Goal: Task Accomplishment & Management: Manage account settings

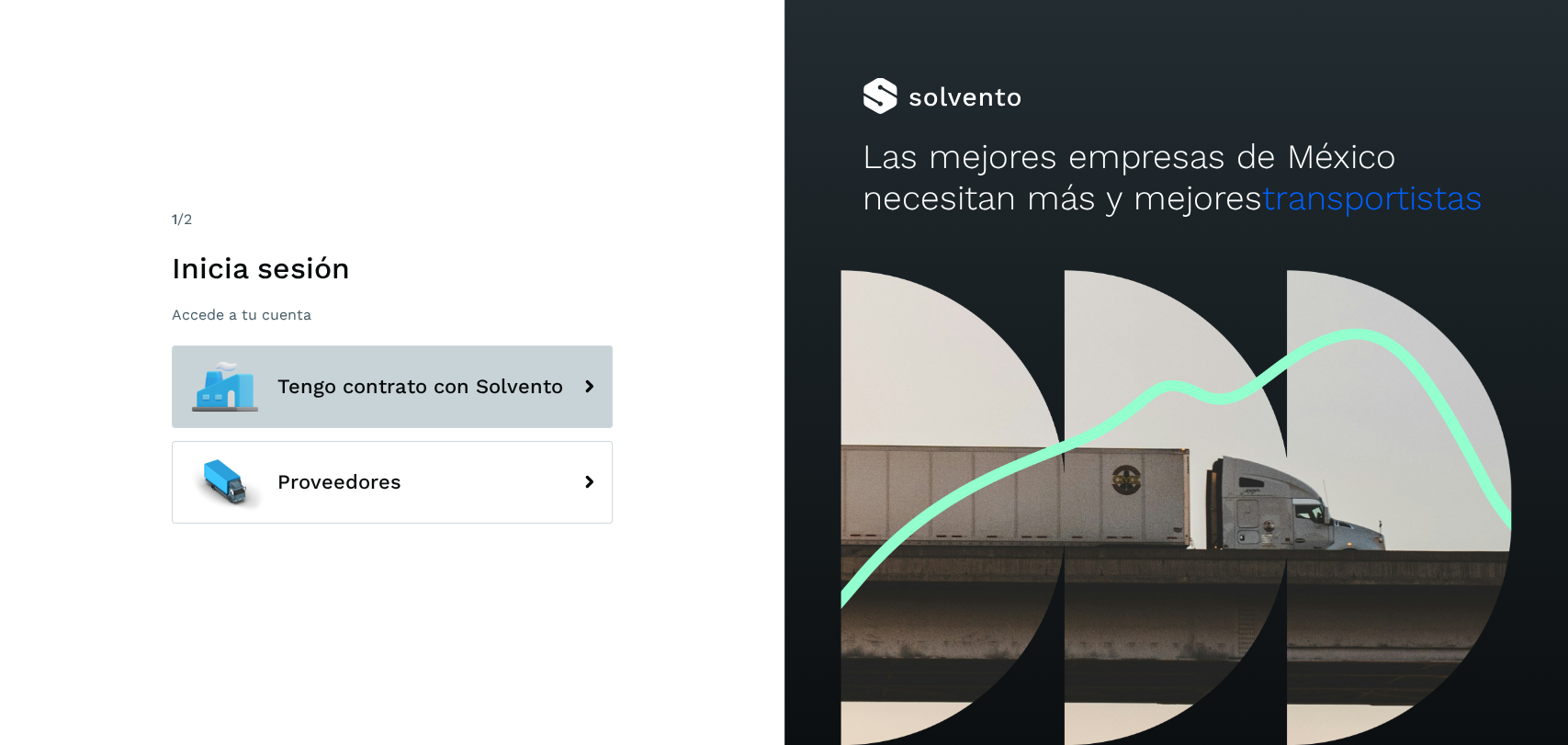
click at [360, 399] on button "Tengo contrato con Solvento" at bounding box center [392, 387] width 441 height 83
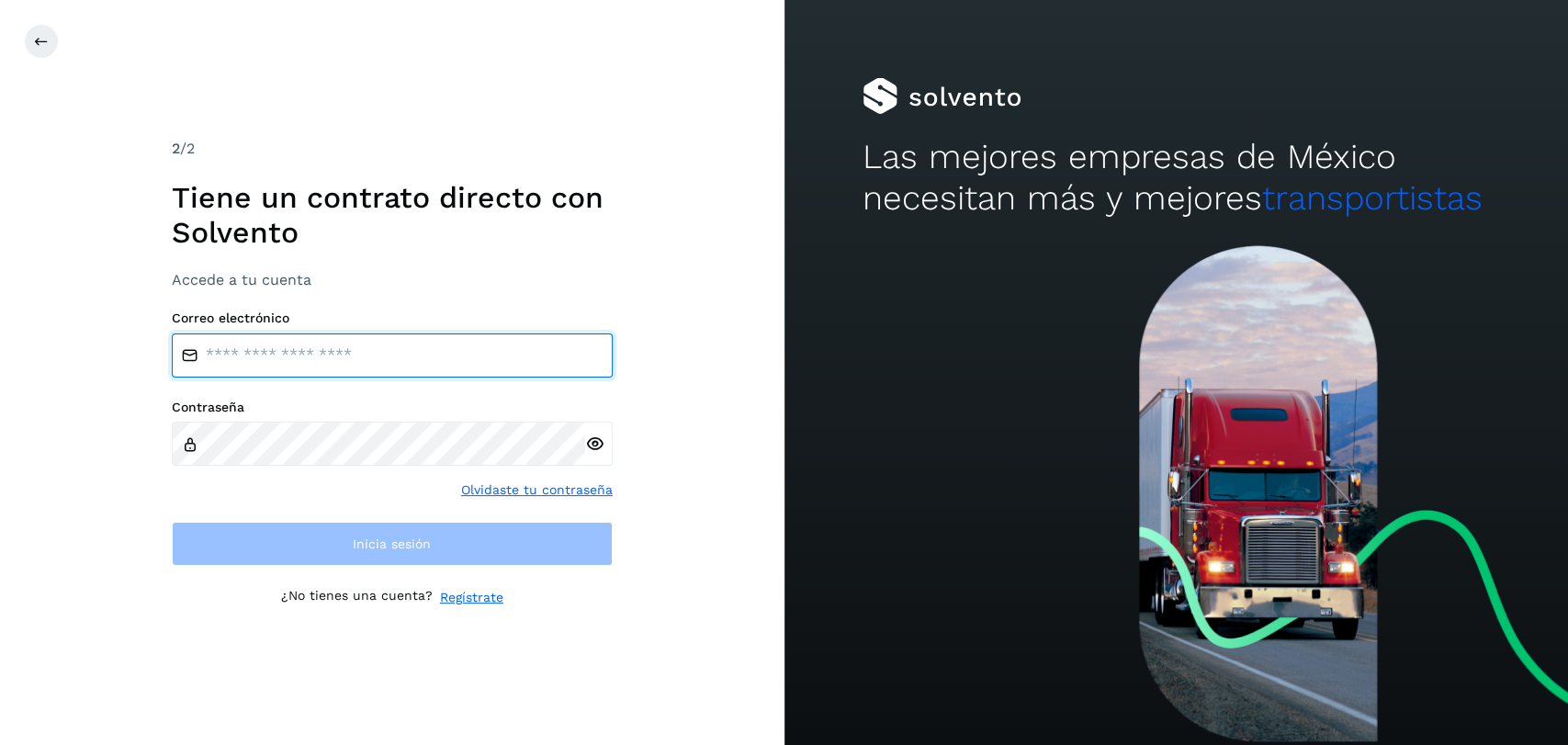
type input "**********"
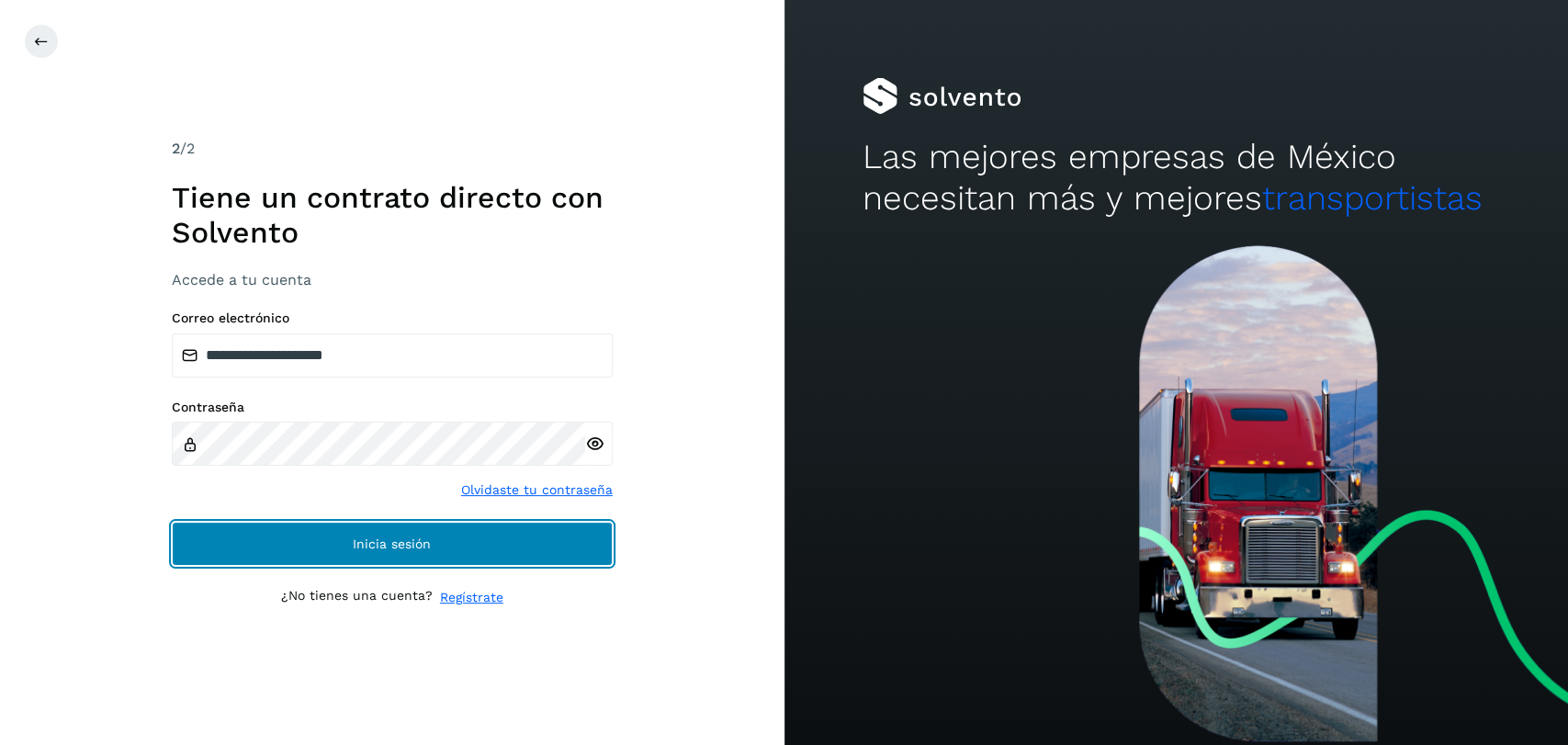
click at [403, 537] on span "Inicia sesión" at bounding box center [392, 543] width 78 height 13
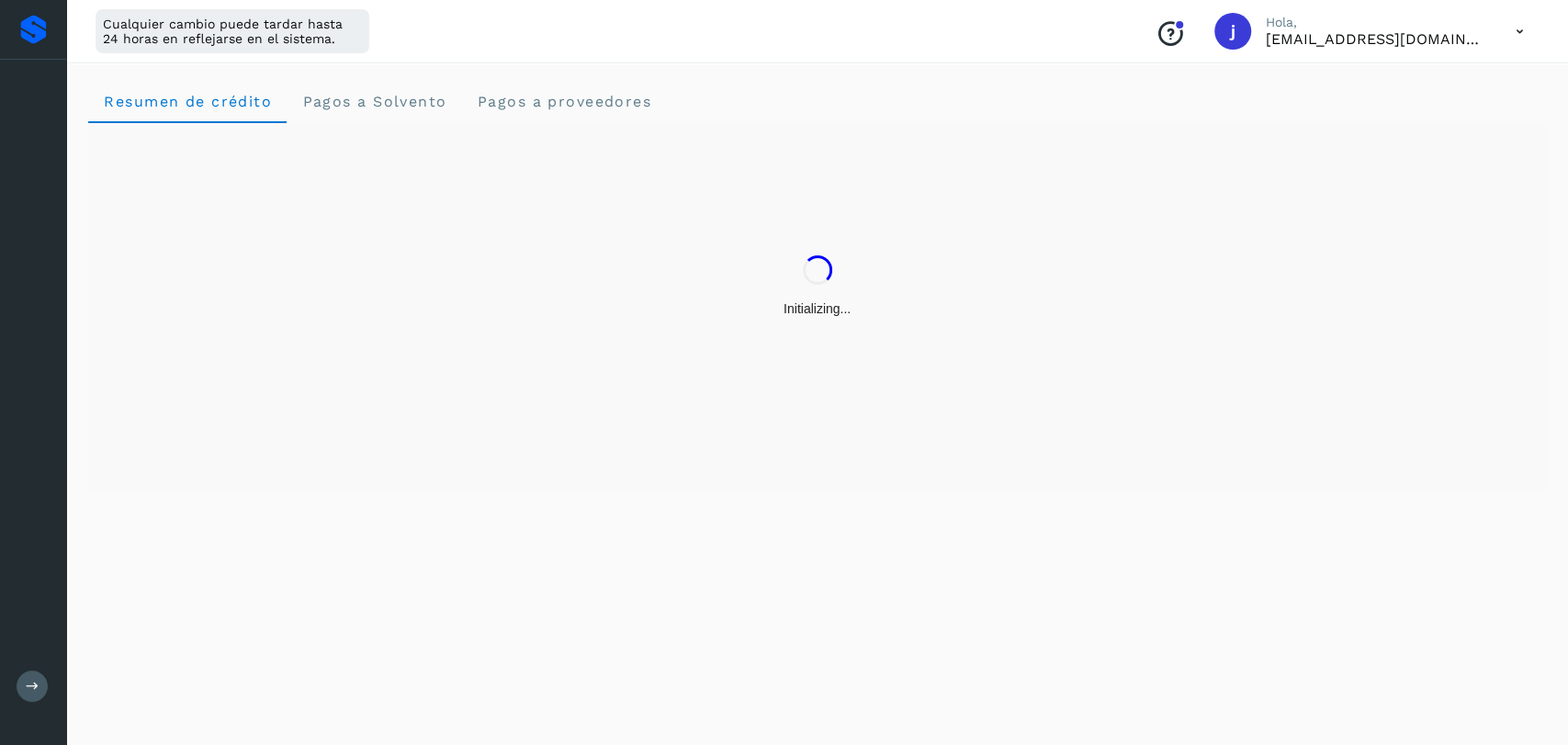
click at [403, 537] on div "Resumen de crédito Pagos a Solvento Pagos a proveedores" at bounding box center [817, 400] width 1503 height 688
click at [34, 693] on button at bounding box center [32, 686] width 31 height 31
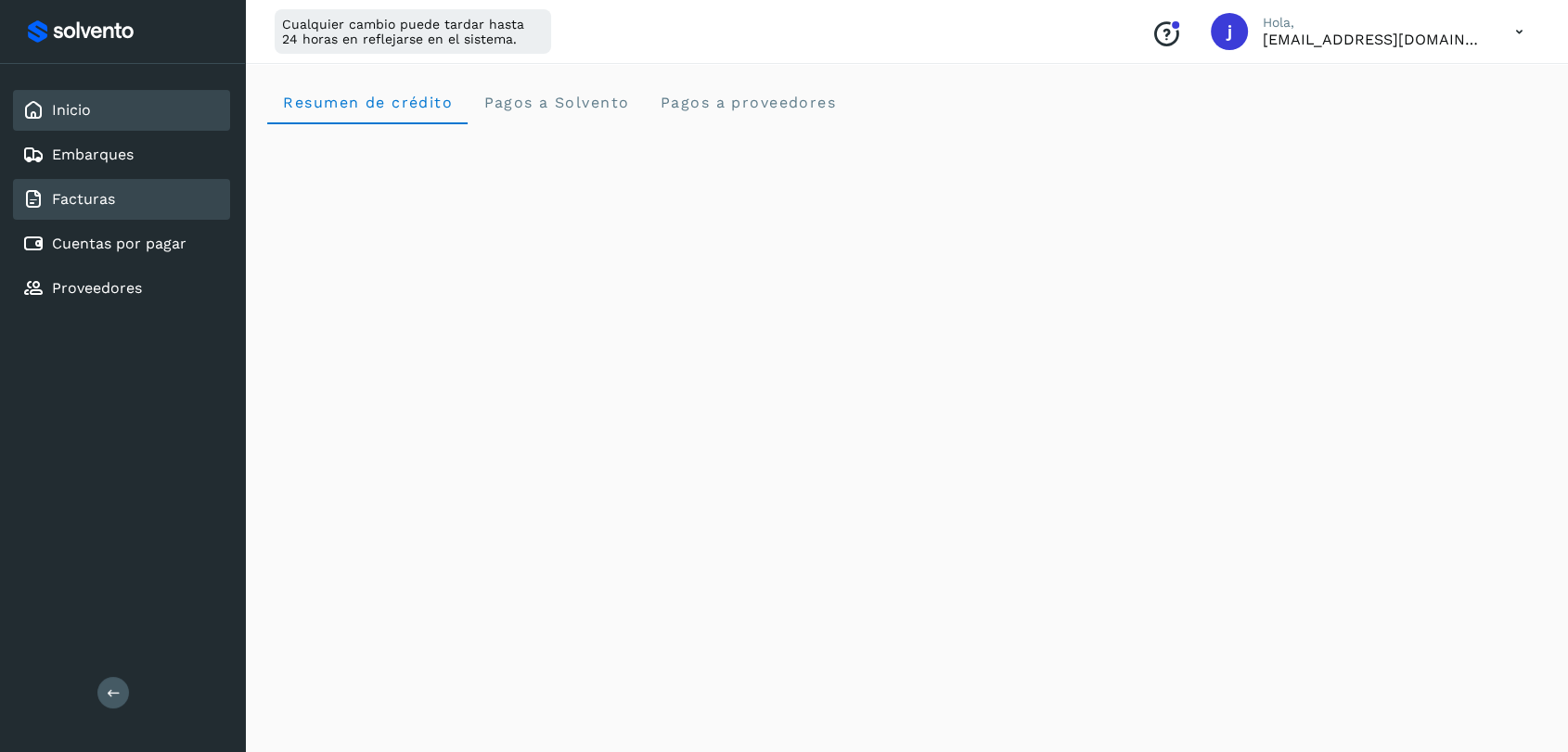
click at [178, 181] on div "Facturas" at bounding box center [121, 199] width 217 height 40
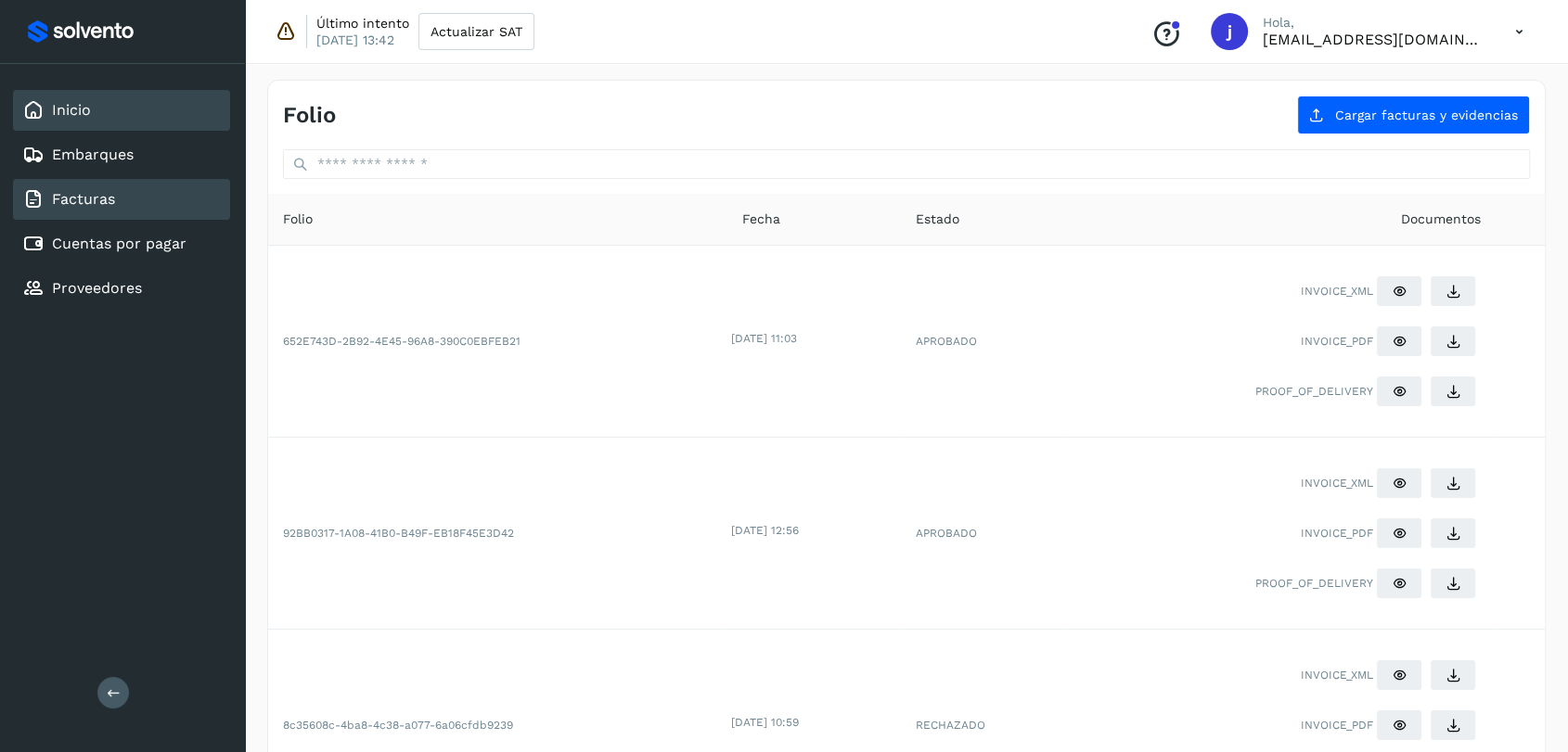
click at [111, 116] on div "Inicio" at bounding box center [121, 109] width 217 height 40
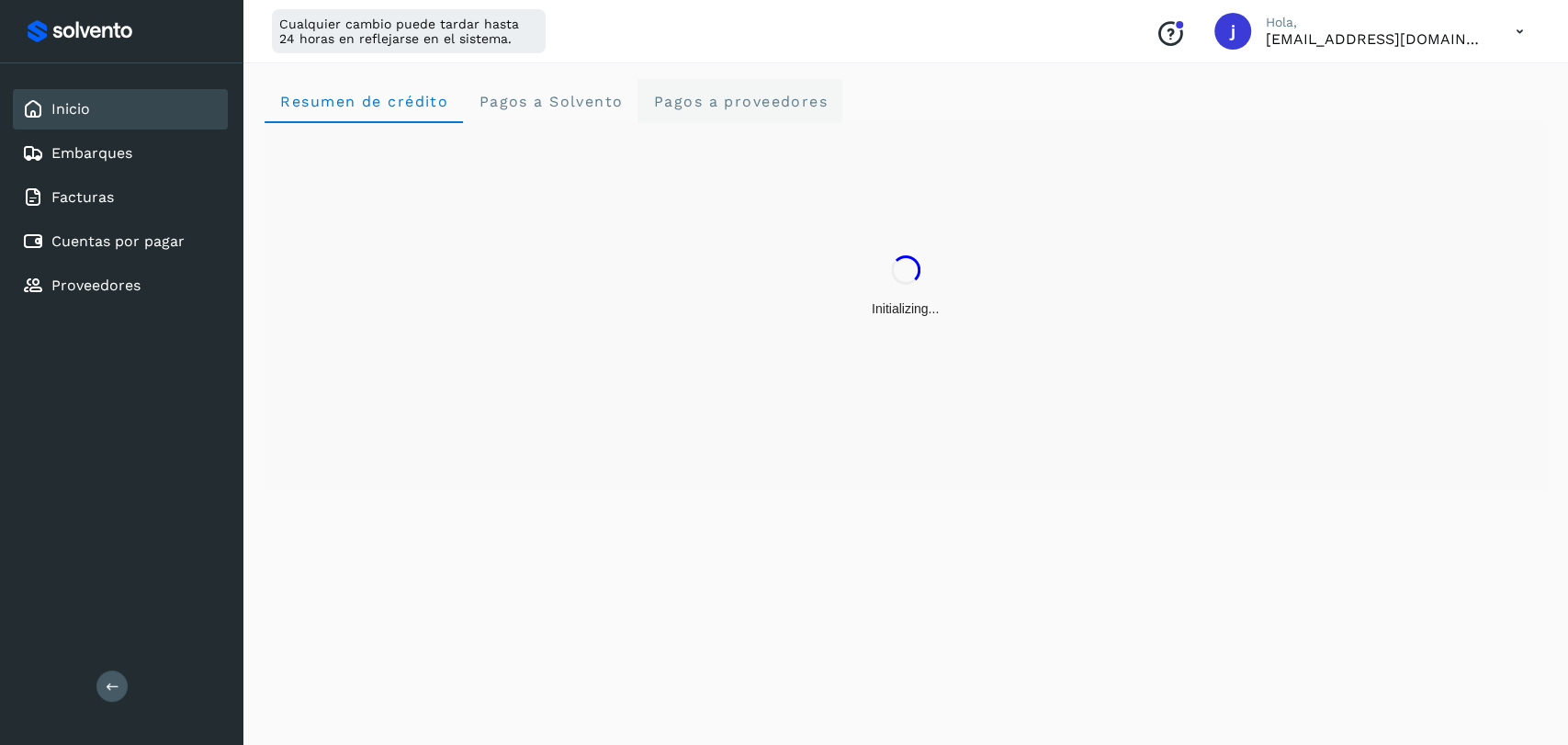
click at [732, 117] on proveedores "Pagos a proveedores" at bounding box center [740, 101] width 205 height 44
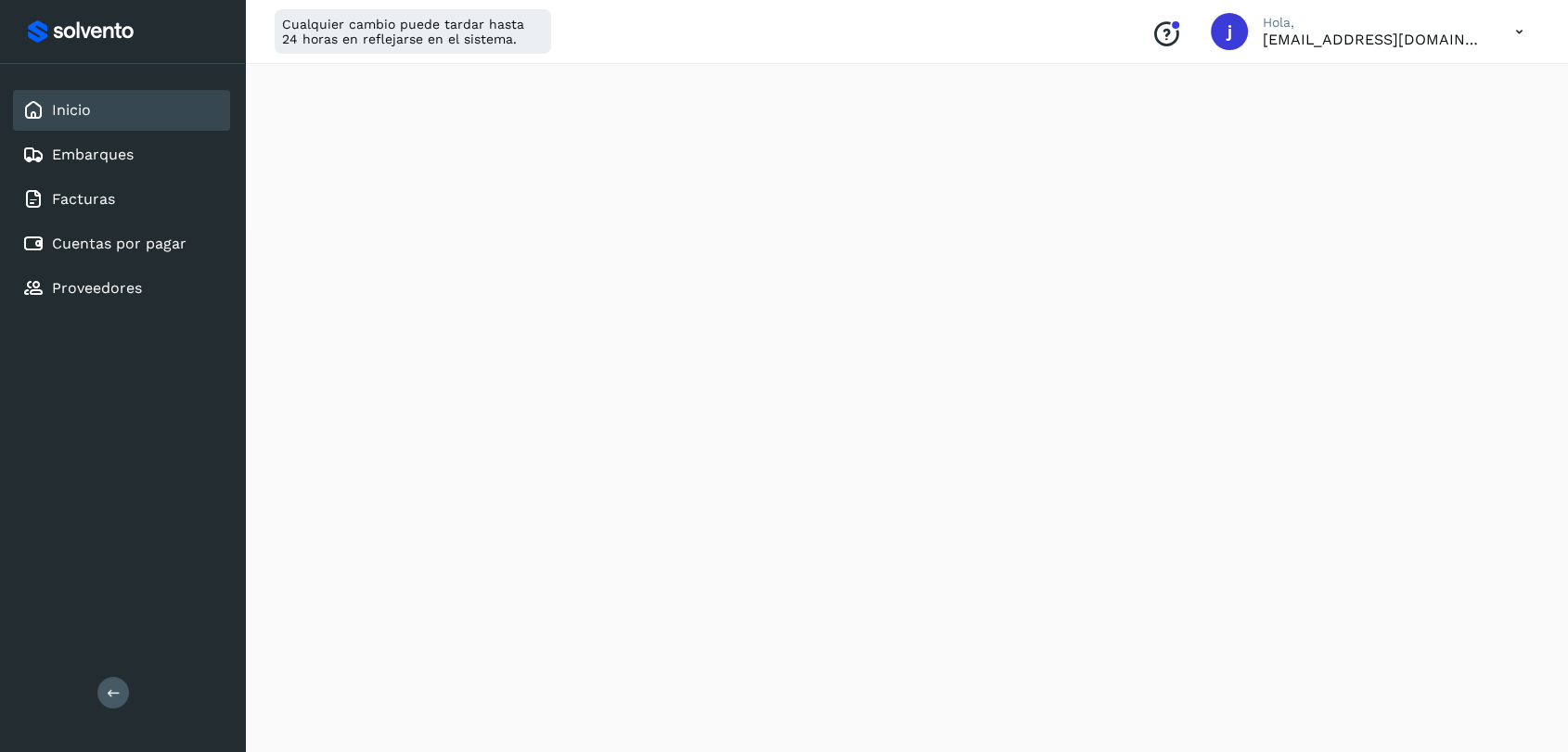
scroll to position [424, 0]
